Goal: Check status

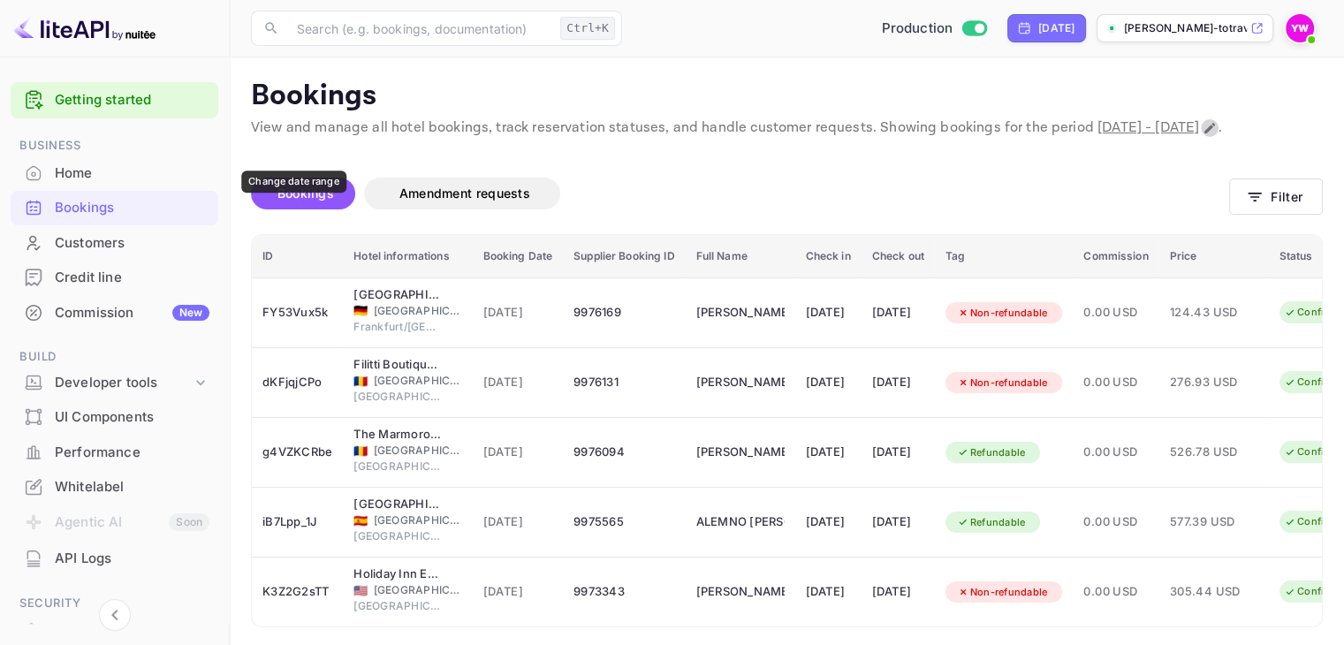
click at [1203, 135] on icon "Change date range" at bounding box center [1210, 128] width 14 height 14
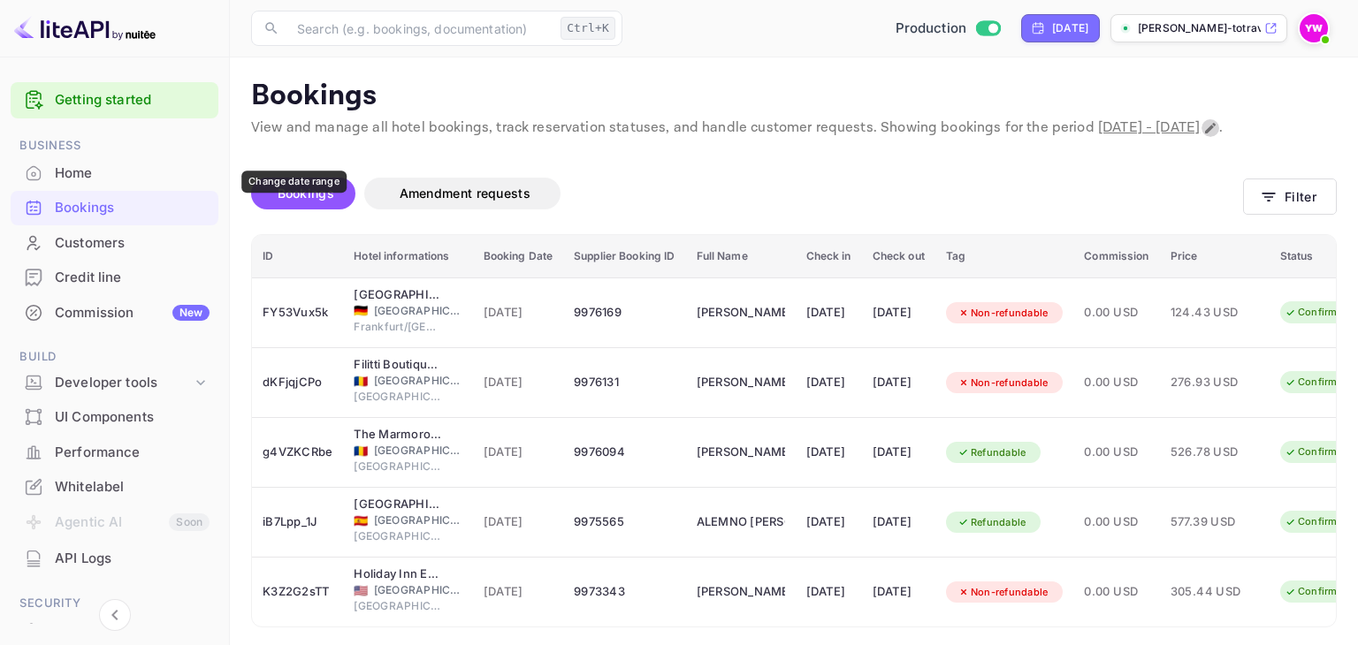
select select "9"
select select "2025"
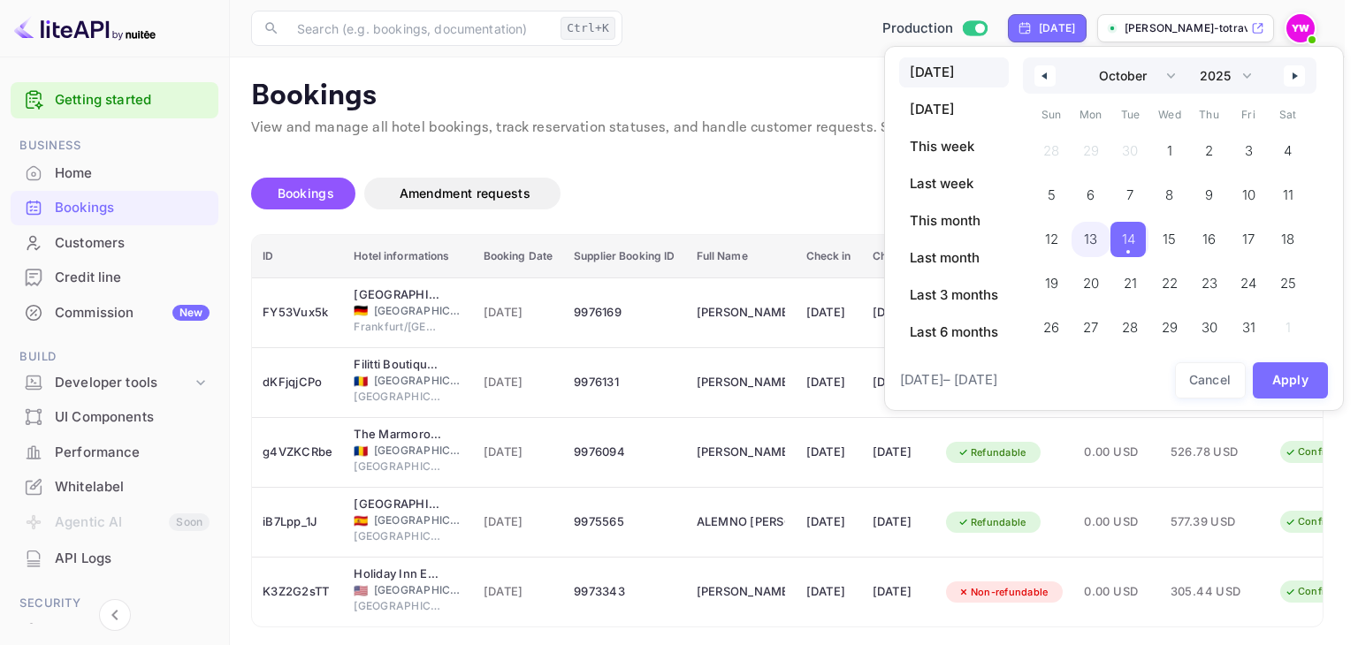
click at [1089, 239] on span "13" at bounding box center [1090, 240] width 13 height 32
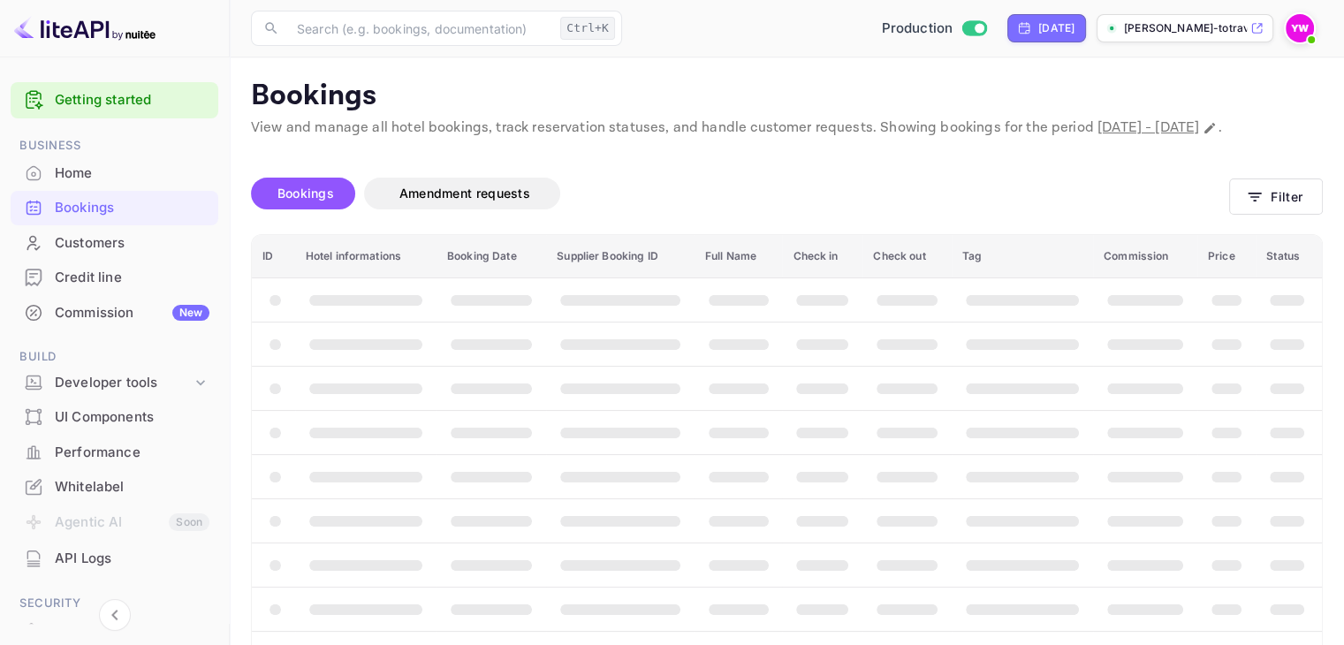
click at [1282, 366] on th "booking table" at bounding box center [1289, 344] width 66 height 44
click at [1205, 133] on icon "Change date range" at bounding box center [1210, 128] width 11 height 11
select select "9"
select select "2025"
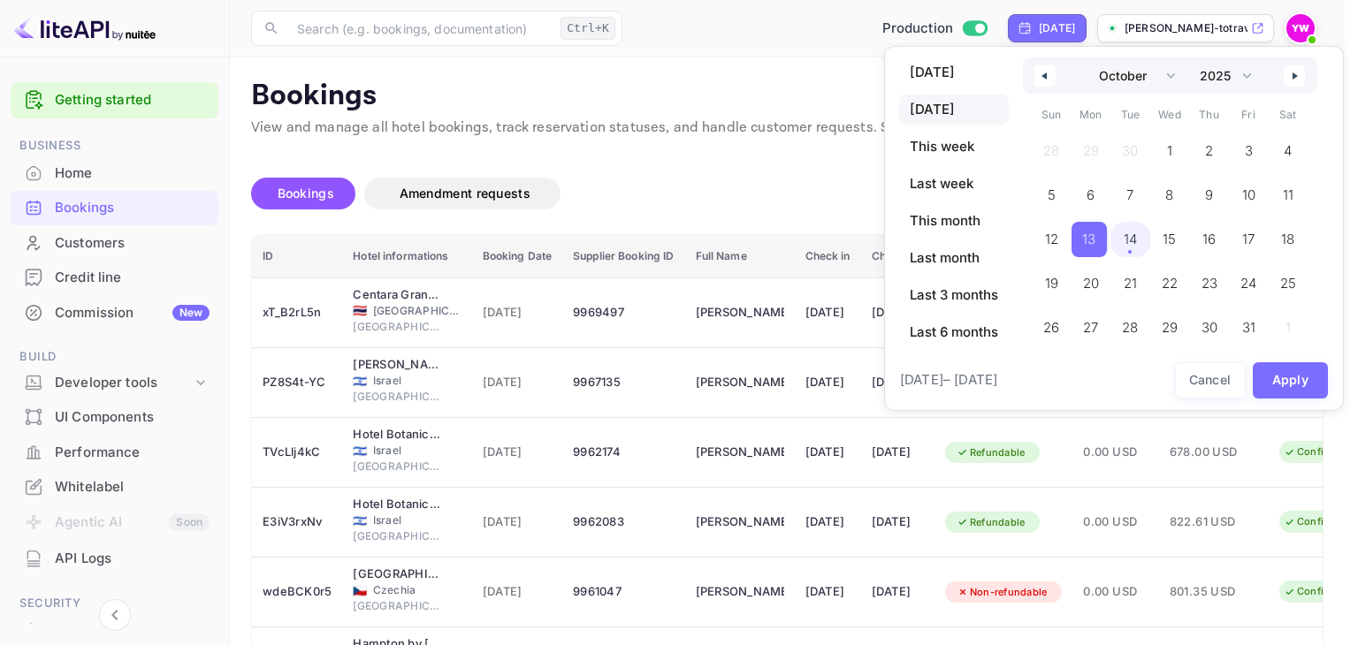
click at [1118, 244] on span "14" at bounding box center [1130, 239] width 40 height 35
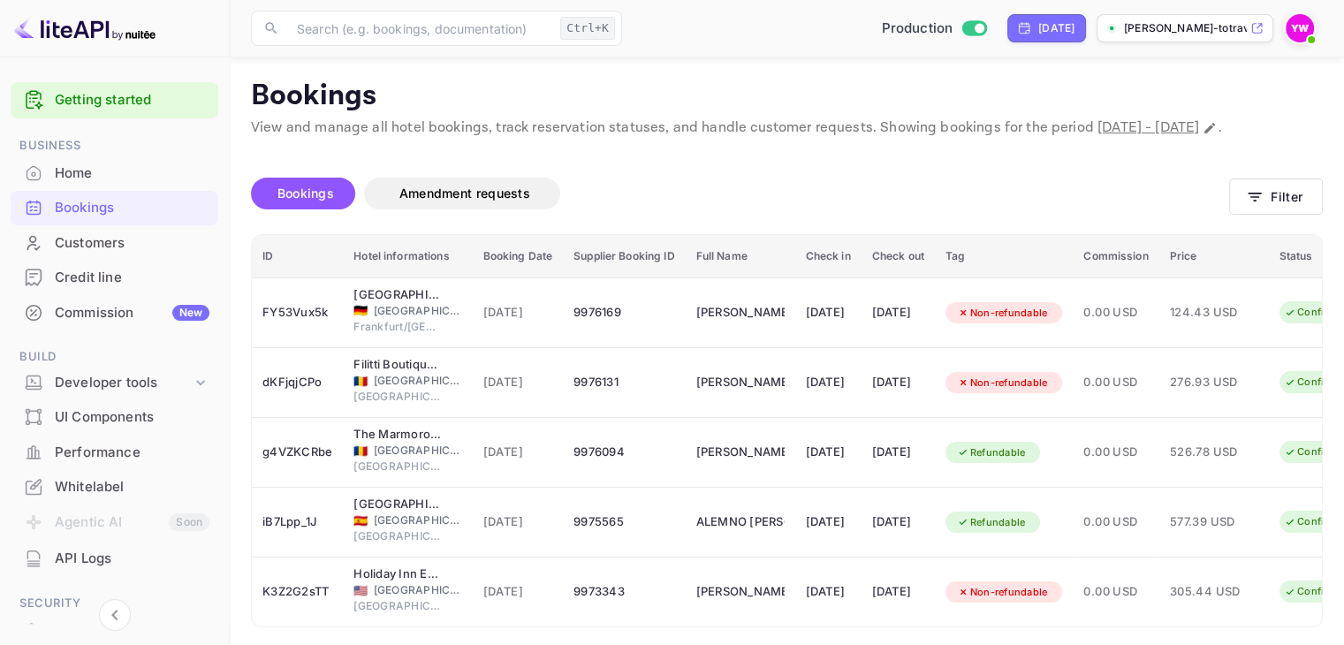
scroll to position [88, 0]
click at [1259, 206] on icon "button" at bounding box center [1255, 197] width 18 height 18
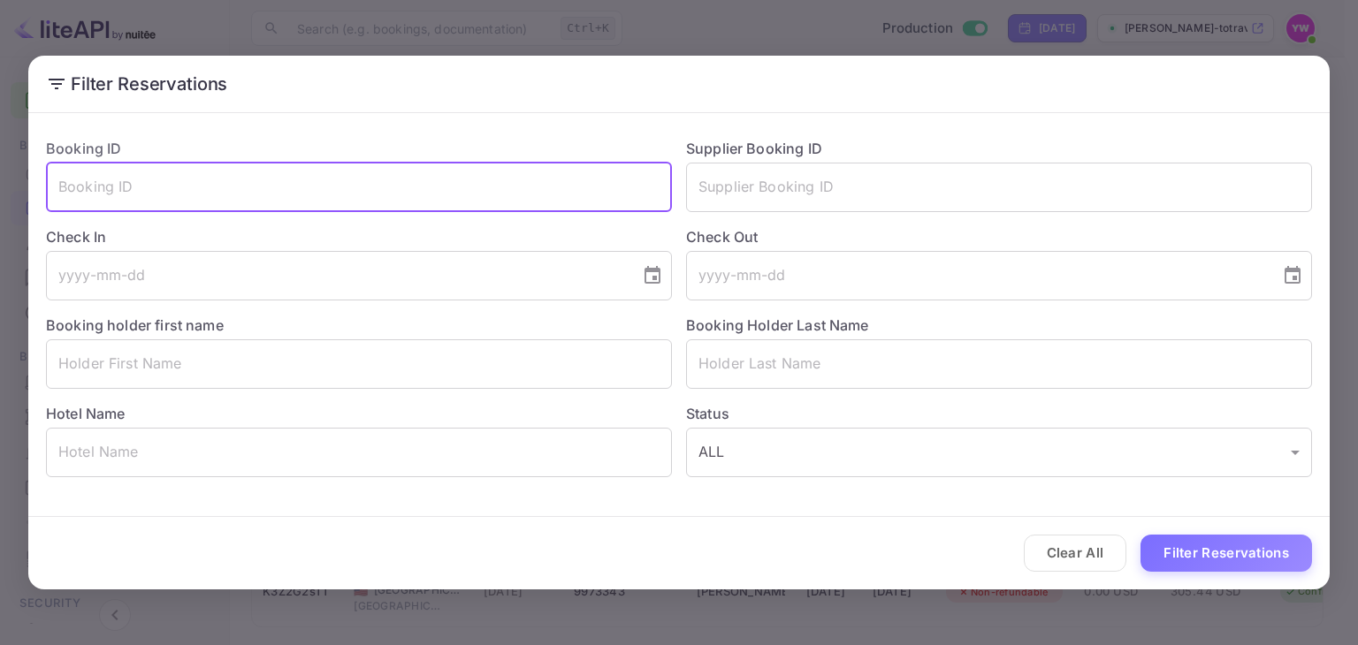
click at [295, 198] on input "text" at bounding box center [359, 187] width 626 height 49
paste input "9969497"
type input "9969497"
click at [1267, 556] on button "Filter Reservations" at bounding box center [1225, 554] width 171 height 38
drag, startPoint x: 155, startPoint y: 186, endPoint x: 0, endPoint y: 192, distance: 154.8
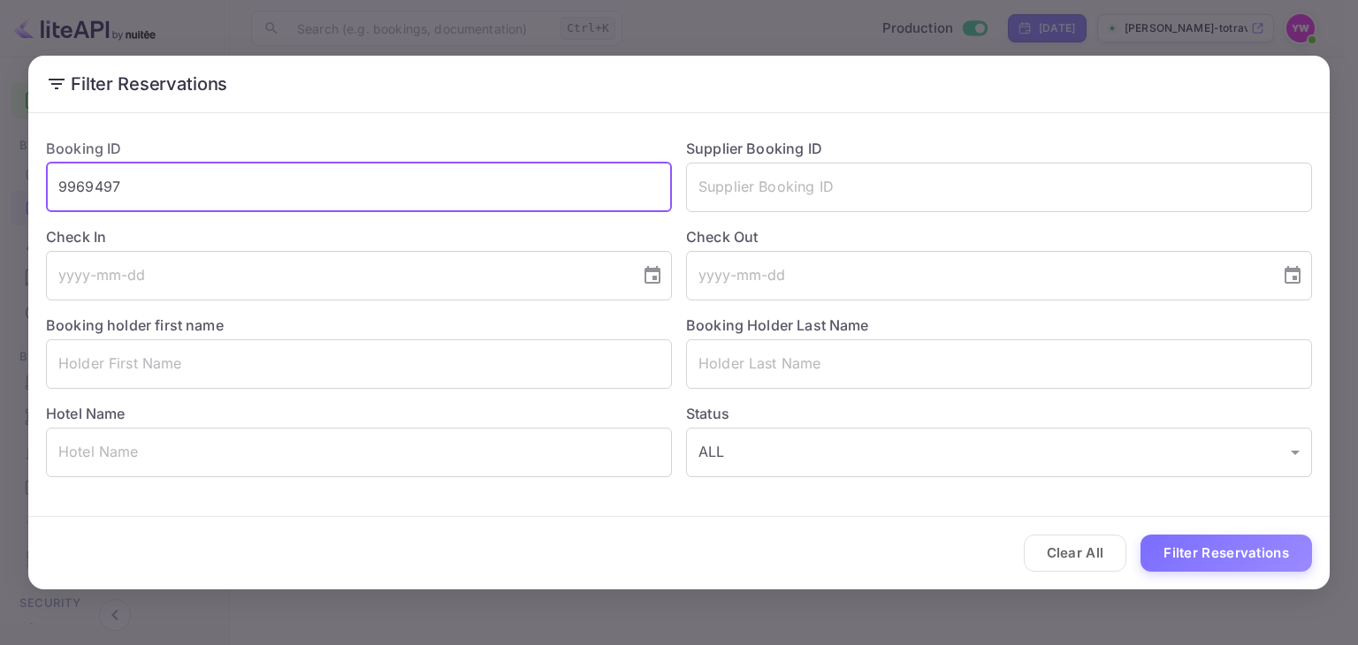
click at [0, 192] on div "Filter Reservations Booking ID 9969497 ​ Supplier Booking ID ​ Check In ​ Check…" at bounding box center [679, 322] width 1358 height 645
click at [1230, 553] on button "Filter Reservations" at bounding box center [1225, 554] width 171 height 38
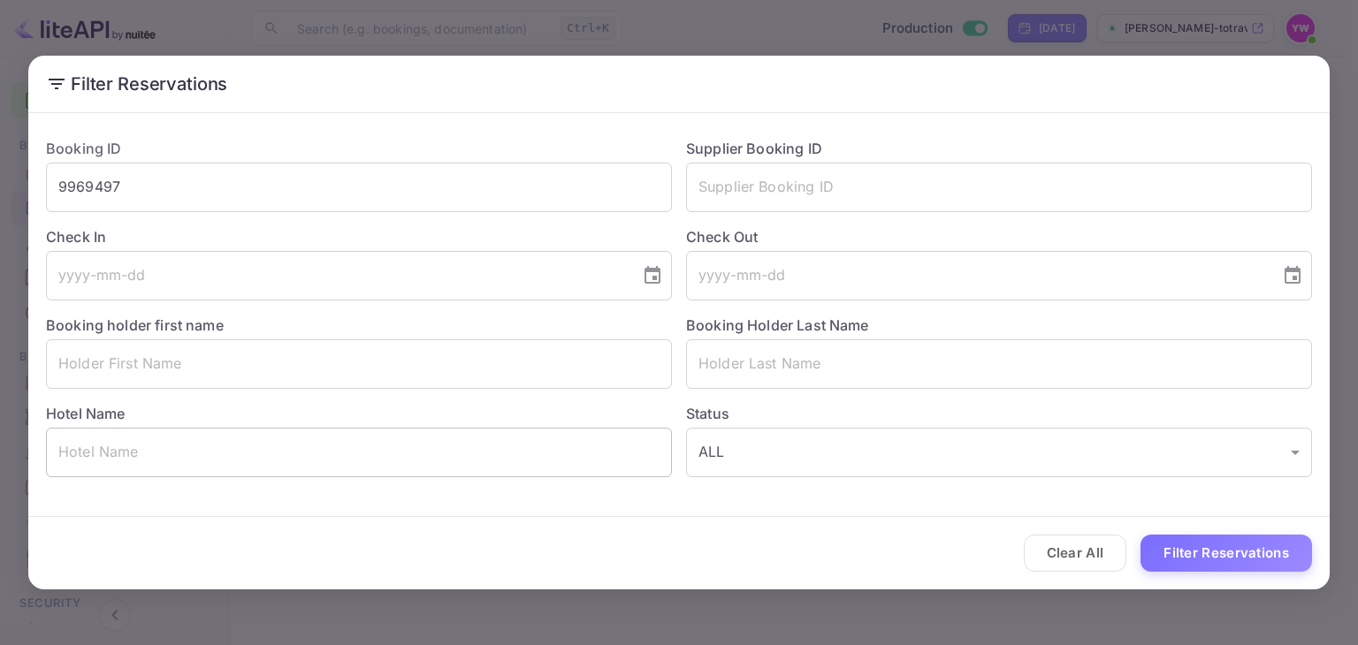
click at [325, 445] on input "text" at bounding box center [359, 452] width 626 height 49
paste input "Centara Grand At CentralWorld"
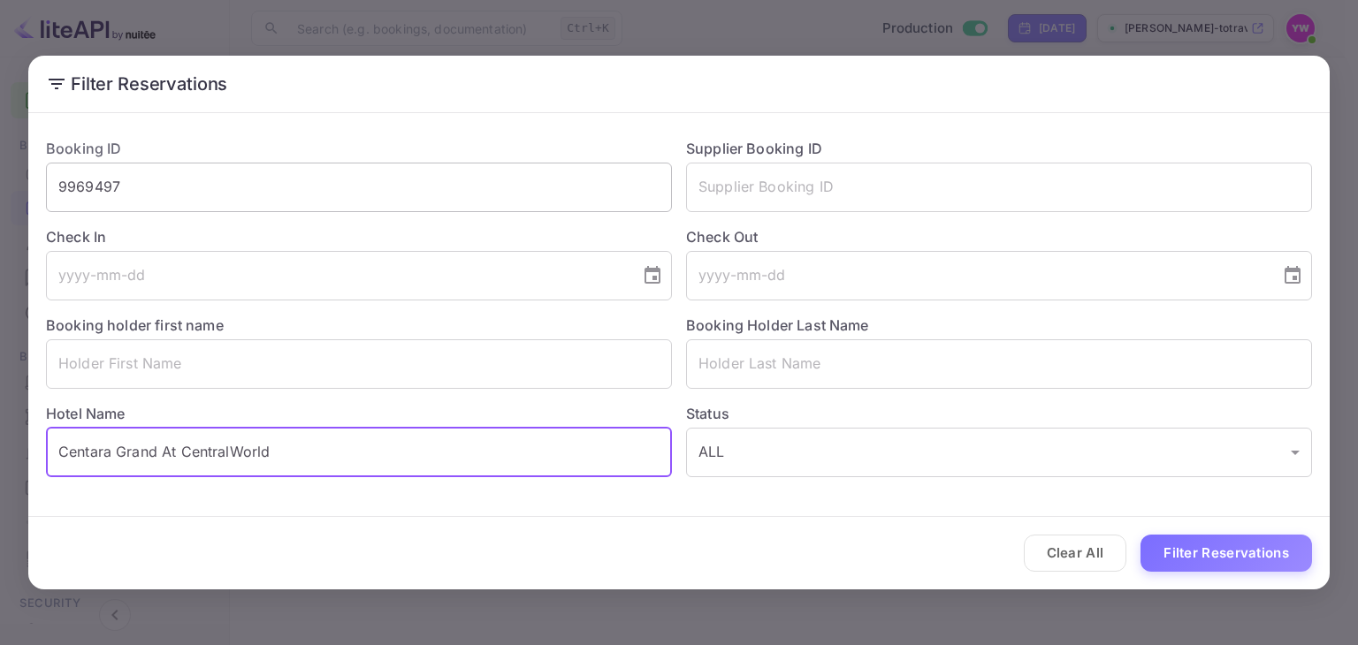
type input "Centara Grand At CentralWorld"
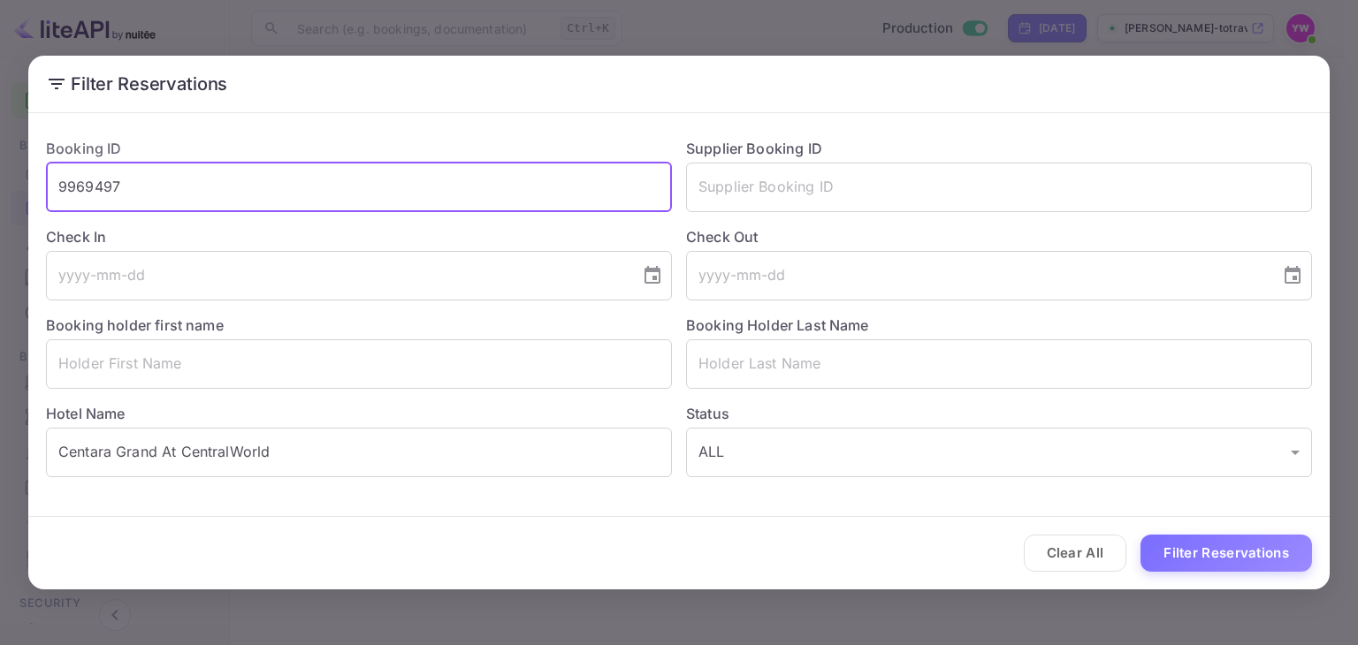
drag, startPoint x: 119, startPoint y: 190, endPoint x: 0, endPoint y: 181, distance: 119.6
click at [0, 181] on div "Filter Reservations Booking ID 9969497 ​ Supplier Booking ID ​ Check In ​ Check…" at bounding box center [679, 322] width 1358 height 645
click at [1281, 559] on button "Filter Reservations" at bounding box center [1225, 554] width 171 height 38
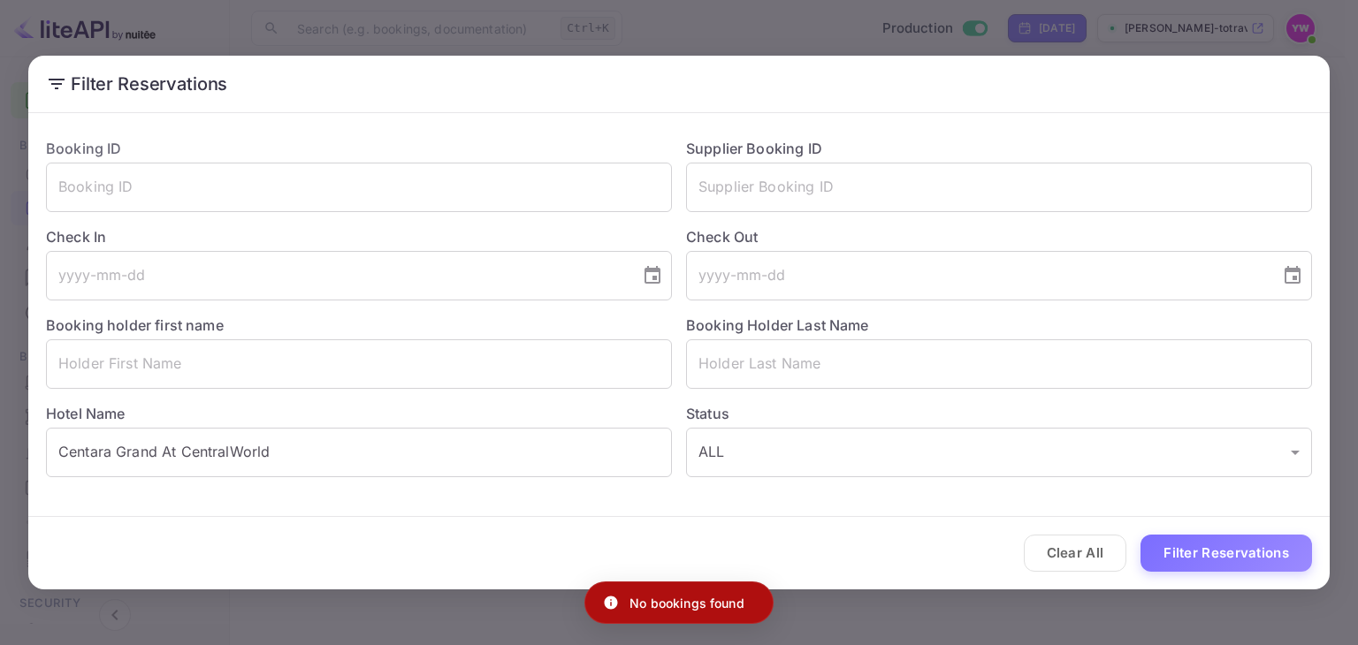
click at [190, 16] on div "Filter Reservations Booking ID ​ Supplier Booking ID ​ Check In ​ Check Out ​ B…" at bounding box center [679, 322] width 1358 height 645
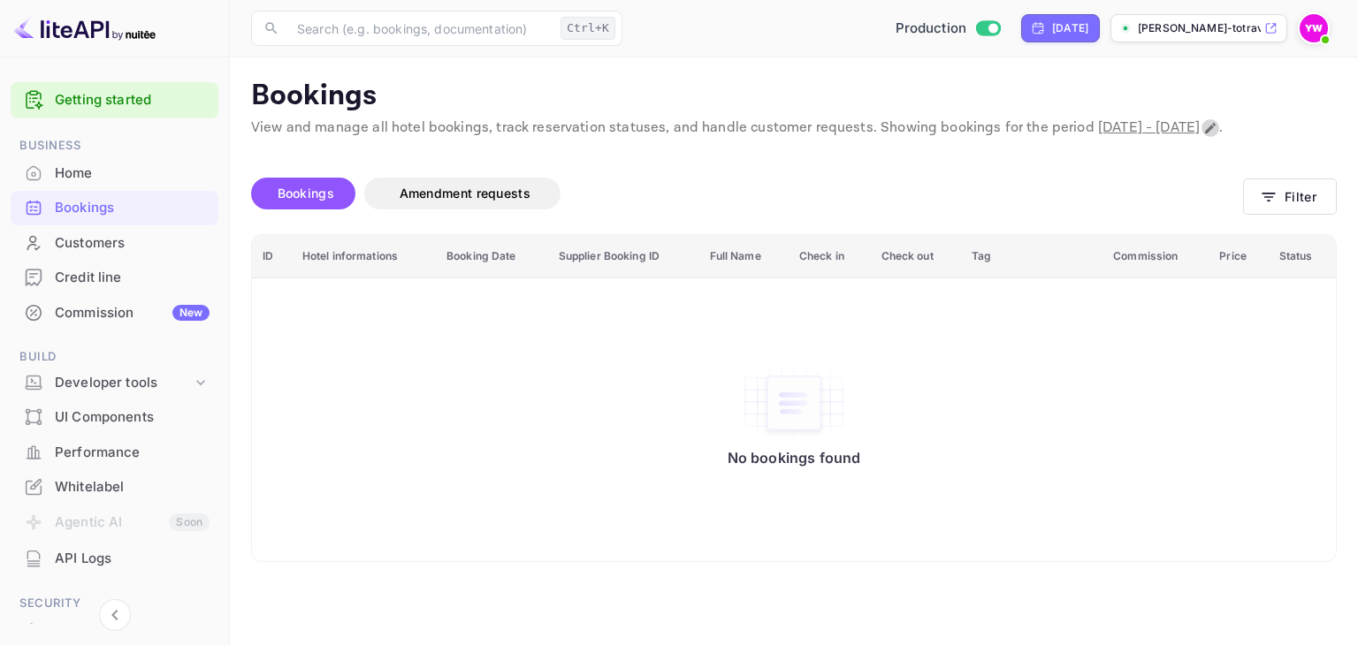
click at [1205, 133] on icon "Change date range" at bounding box center [1210, 128] width 11 height 11
select select "9"
select select "2025"
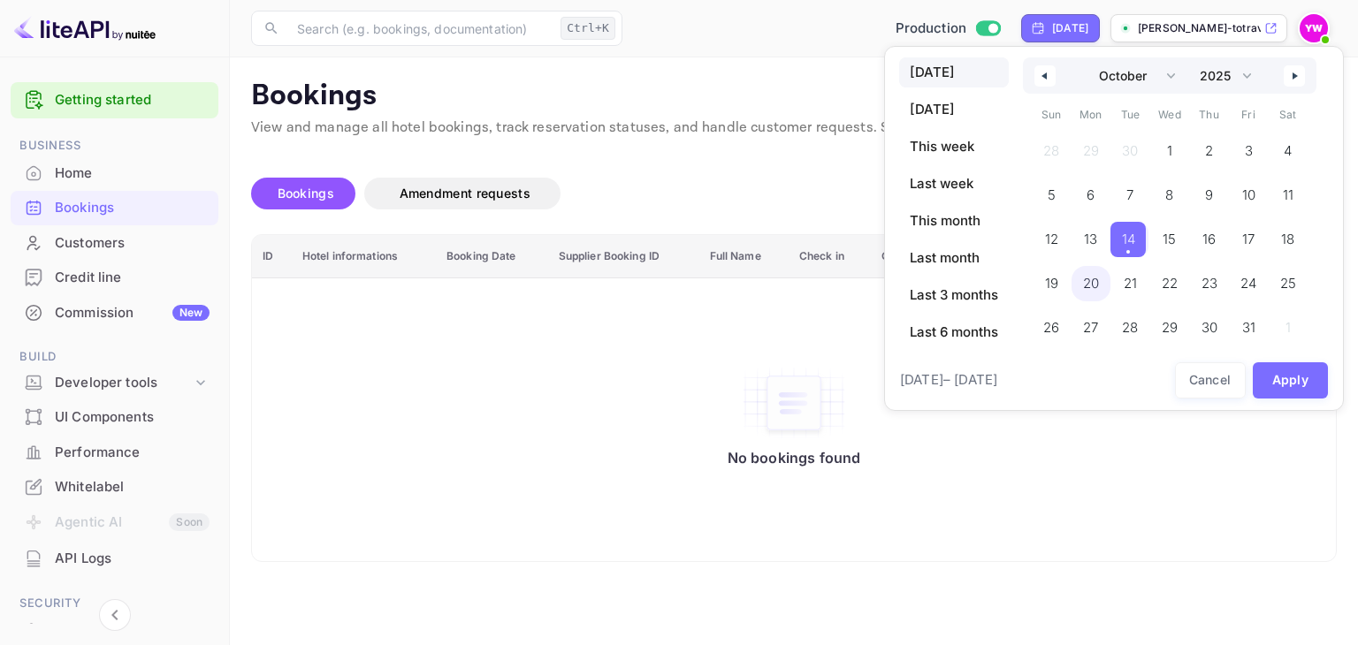
click at [1094, 280] on span "20" at bounding box center [1091, 284] width 16 height 32
click at [1124, 245] on span "14" at bounding box center [1129, 240] width 13 height 32
click at [1305, 376] on button "Apply" at bounding box center [1290, 380] width 76 height 36
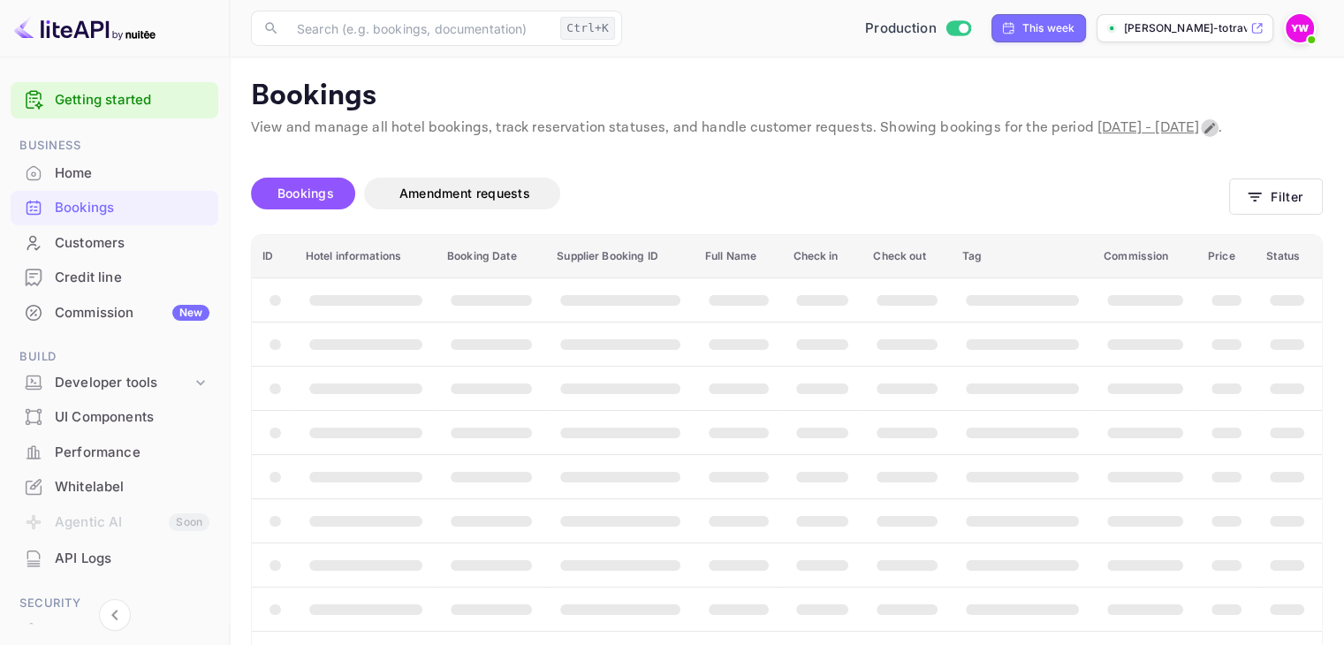
click at [1203, 135] on icon "Change date range" at bounding box center [1210, 128] width 14 height 14
select select "9"
select select "2025"
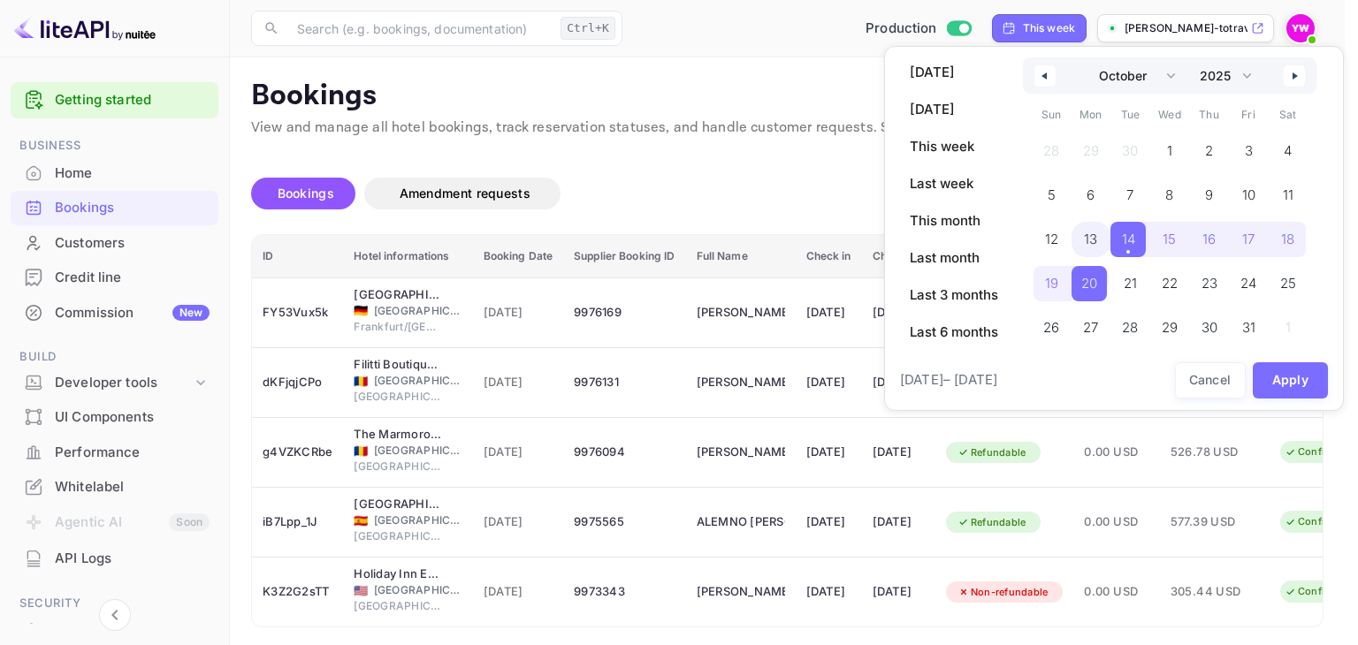
click at [1078, 240] on span "13" at bounding box center [1091, 239] width 40 height 35
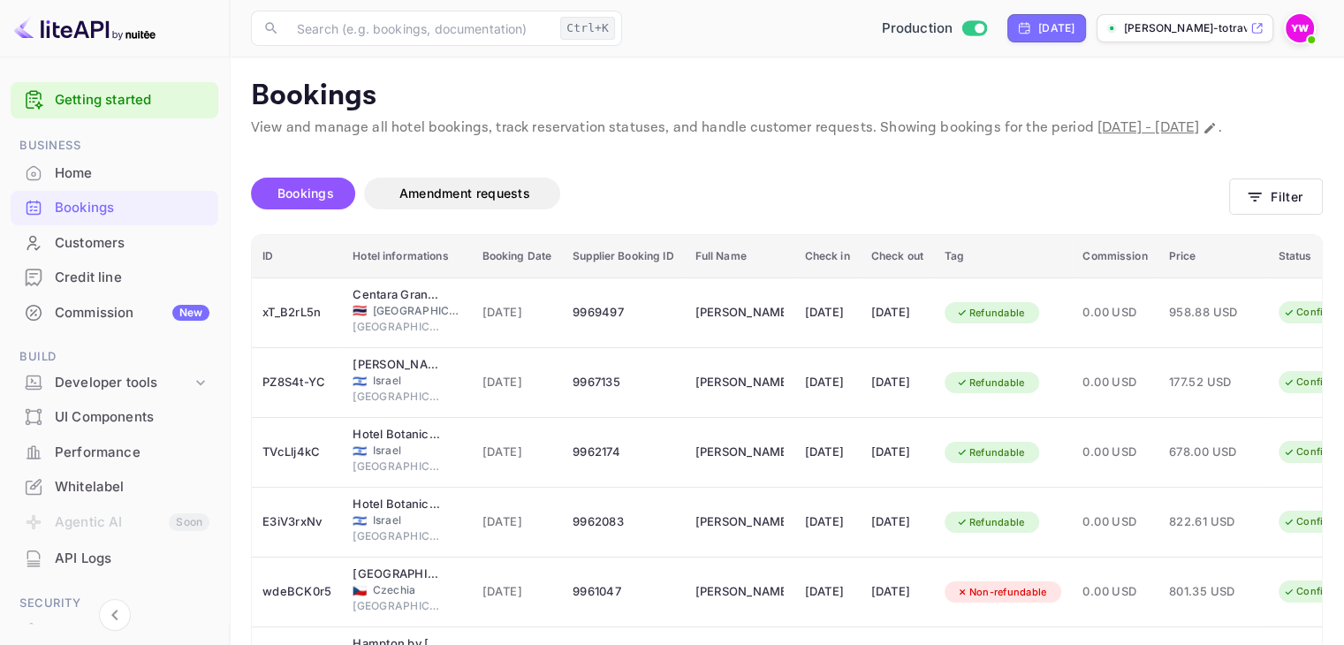
click at [305, 139] on p "View and manage all hotel bookings, track reservation statuses, and handle cust…" at bounding box center [787, 128] width 1072 height 21
click at [1203, 135] on icon "Change date range" at bounding box center [1210, 128] width 14 height 14
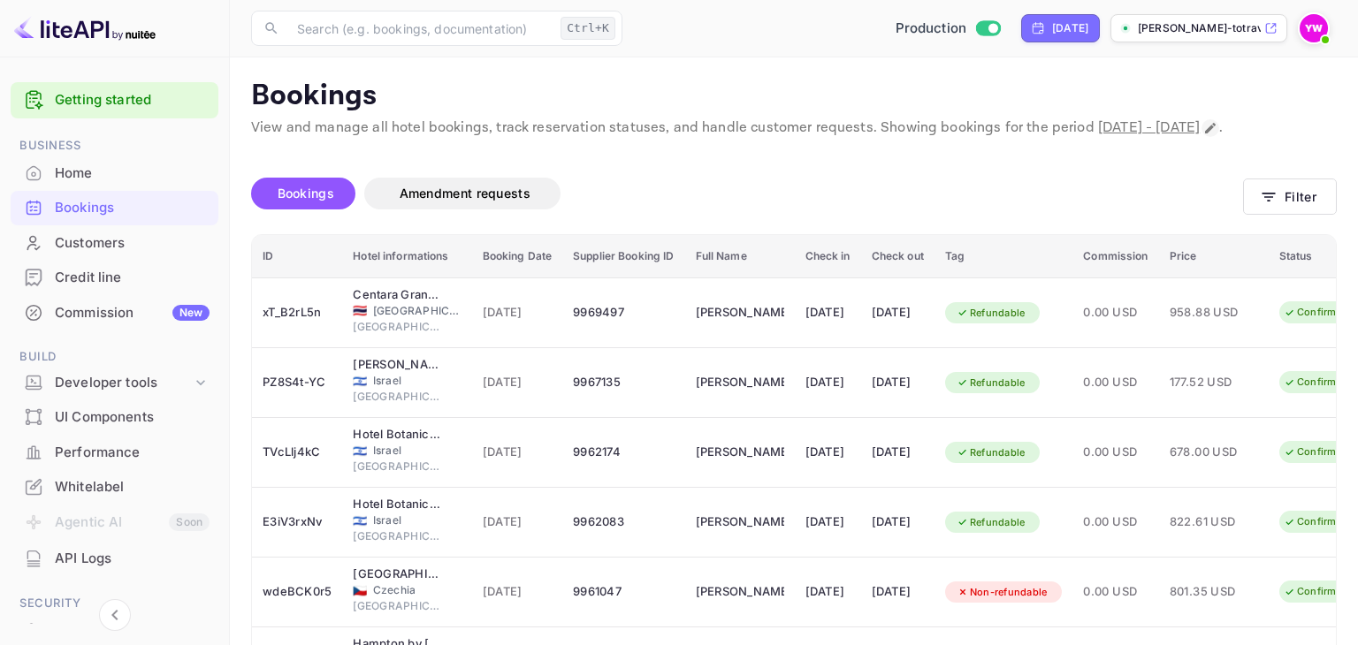
select select "9"
select select "2025"
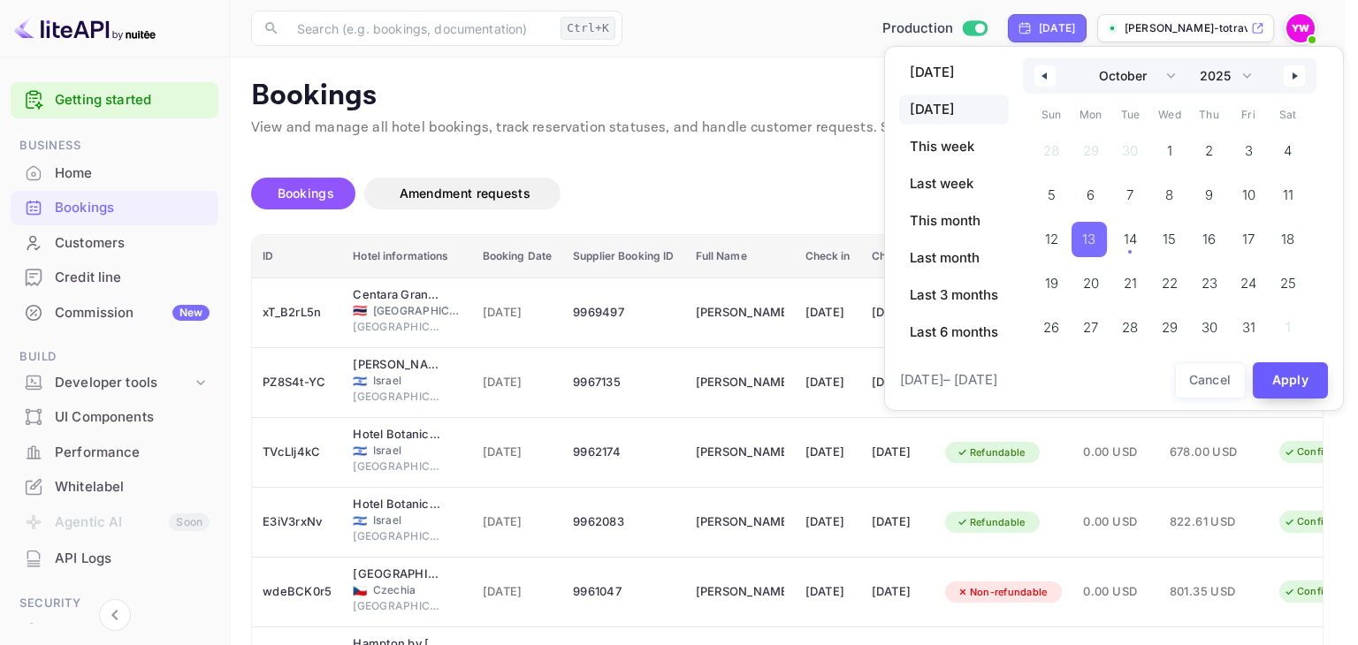
click at [1283, 376] on button "Apply" at bounding box center [1290, 380] width 76 height 36
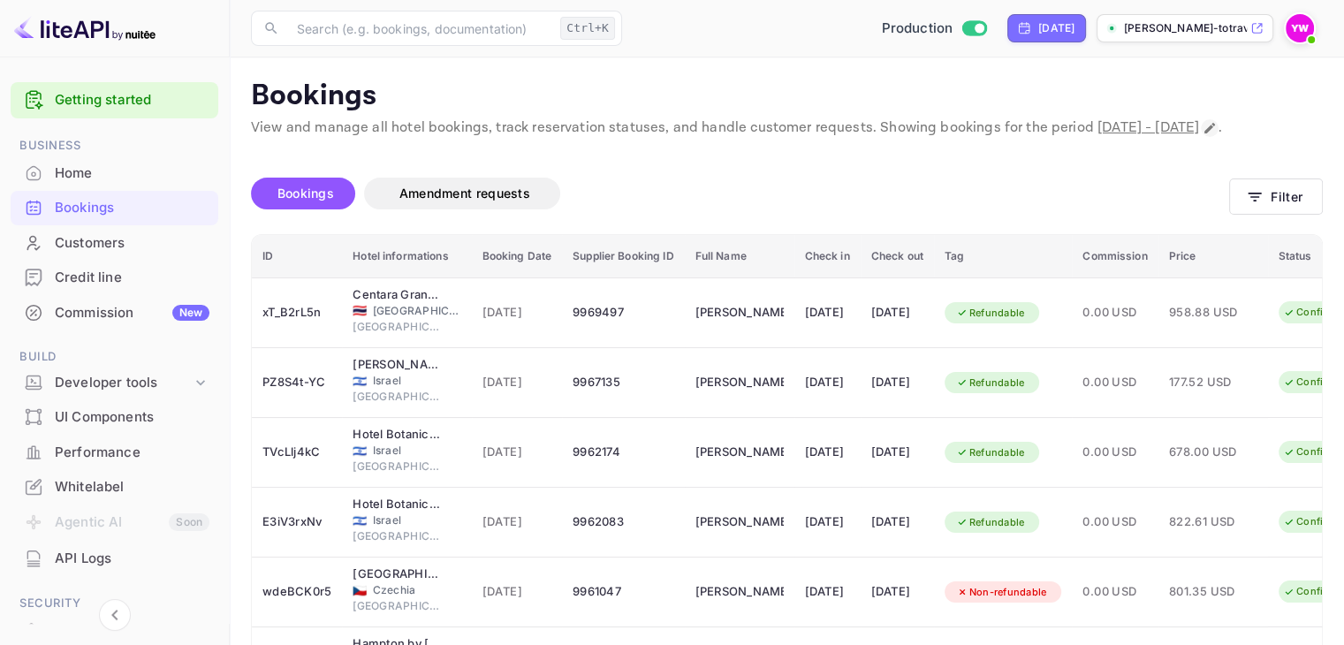
click at [1205, 133] on icon "Change date range" at bounding box center [1210, 128] width 11 height 11
select select "9"
select select "2025"
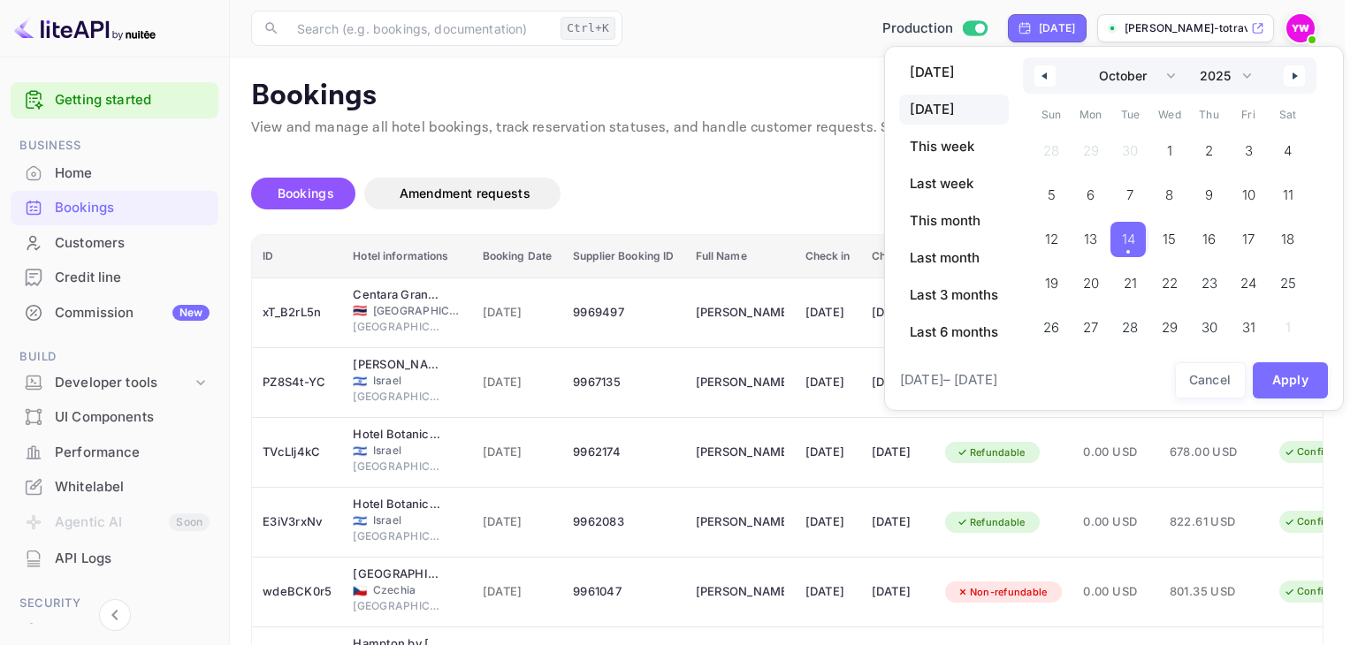
click at [1131, 242] on span "14" at bounding box center [1128, 240] width 13 height 32
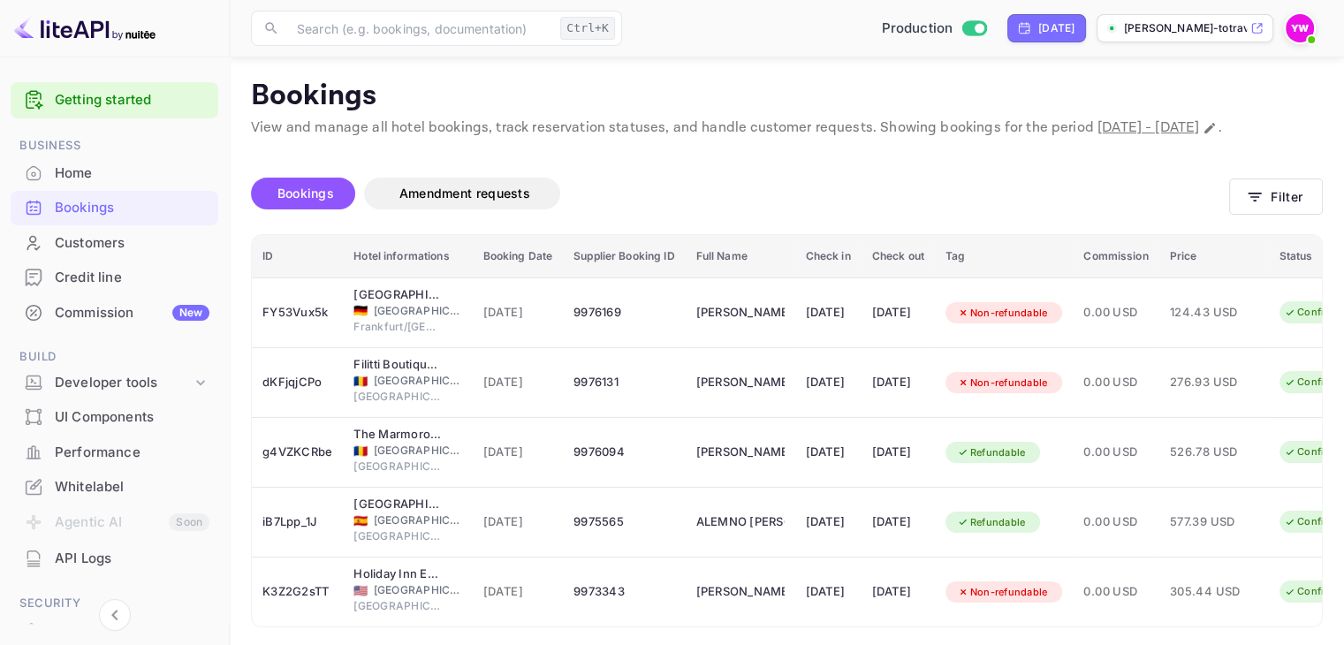
scroll to position [90, 0]
